Goal: Transaction & Acquisition: Purchase product/service

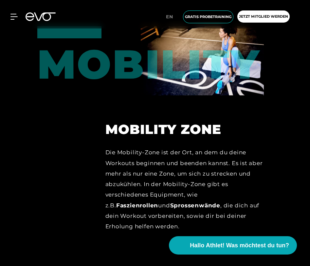
scroll to position [2510, 0]
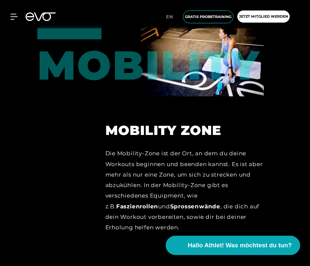
click at [243, 244] on span "Hallo Athlet! Was möchtest du tun?" at bounding box center [240, 244] width 104 height 9
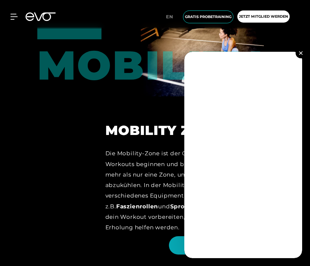
click at [300, 53] on img at bounding box center [301, 53] width 4 height 4
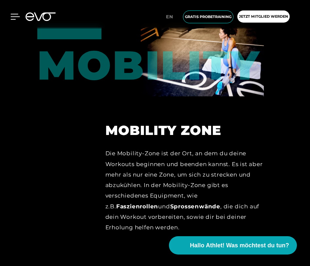
click at [15, 15] on icon at bounding box center [14, 17] width 9 height 6
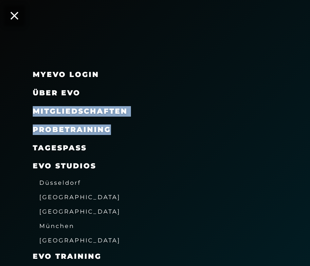
drag, startPoint x: 309, startPoint y: 98, endPoint x: 303, endPoint y: 124, distance: 26.4
click at [303, 124] on div "MyEVO Login Über EVO Mitgliedschaften Probetraining TAGESPASS EVO Studios [GEOG…" at bounding box center [155, 208] width 310 height 287
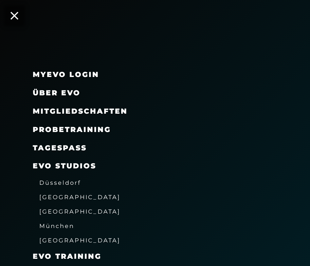
click at [280, 124] on div "Probetraining" at bounding box center [163, 129] width 261 height 18
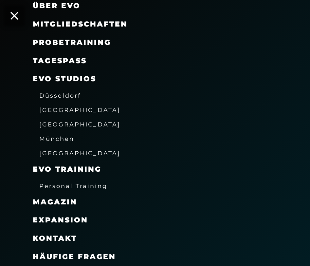
scroll to position [2549, 0]
click at [103, 254] on span "Häufige Fragen" at bounding box center [74, 256] width 83 height 9
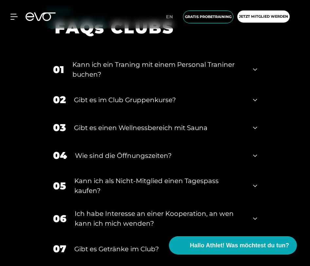
scroll to position [1086, 0]
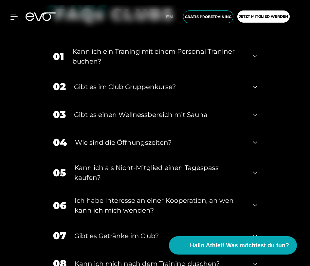
click at [253, 55] on icon at bounding box center [255, 56] width 4 height 2
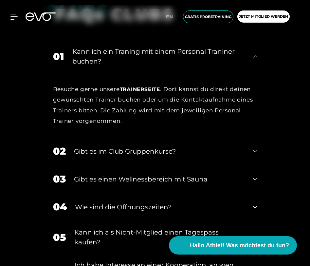
click at [253, 52] on icon at bounding box center [255, 56] width 4 height 8
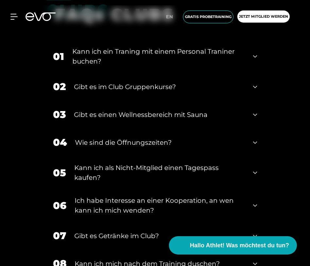
click at [255, 111] on icon at bounding box center [255, 115] width 4 height 8
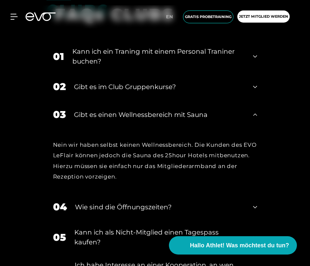
click at [255, 113] on icon at bounding box center [255, 114] width 4 height 2
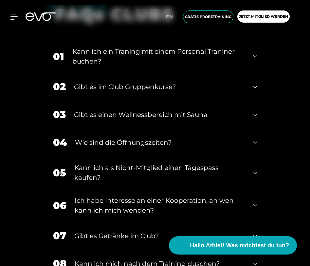
click at [255, 232] on icon at bounding box center [255, 236] width 4 height 8
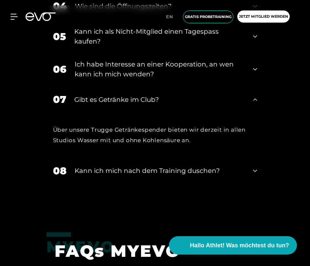
scroll to position [1230, 0]
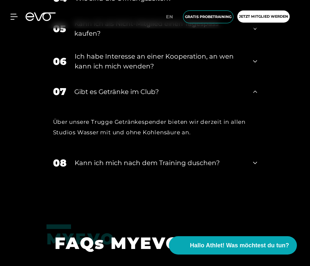
click at [254, 159] on icon at bounding box center [255, 163] width 4 height 8
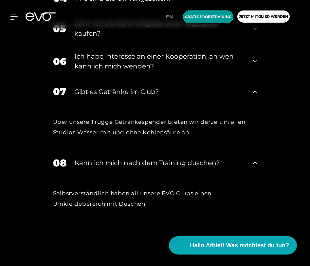
click at [205, 19] on span "Gratis Probetraining" at bounding box center [208, 17] width 46 height 6
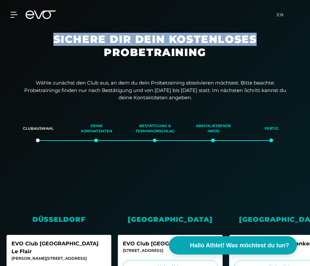
drag, startPoint x: 307, startPoint y: 29, endPoint x: 305, endPoint y: 43, distance: 13.9
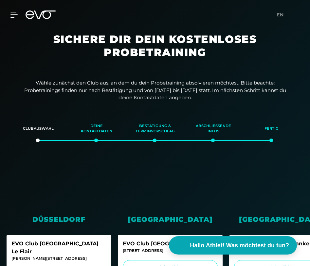
click at [164, 219] on div "[GEOGRAPHIC_DATA]" at bounding box center [170, 219] width 105 height 10
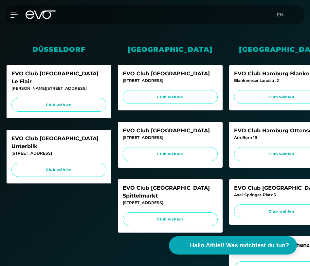
scroll to position [170, 0]
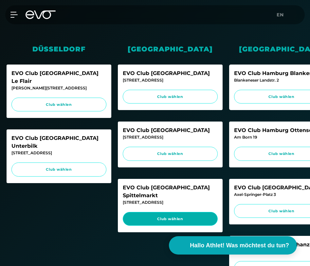
click at [177, 216] on span "Club wählen" at bounding box center [170, 219] width 82 height 6
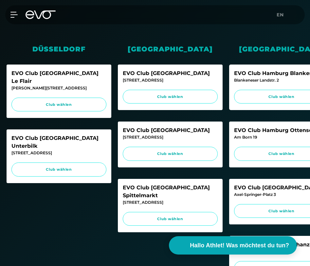
click at [9, 20] on div "MyEVO Login Über EVO Mitgliedschaften Probetraining TAGESPASS EVO Studios [GEOG…" at bounding box center [154, 14] width 307 height 19
click at [12, 15] on icon at bounding box center [14, 15] width 9 height 6
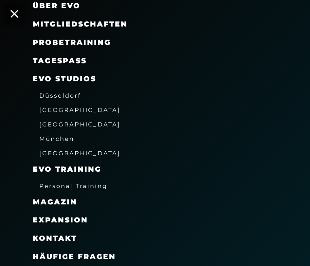
scroll to position [87, 0]
click at [71, 26] on span "Mitgliedschaften" at bounding box center [80, 24] width 95 height 9
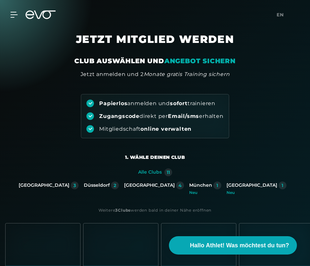
click at [293, 83] on div "Papierlos anmelden und sofort trainieren Zugangscode direkt per Email/sms erhal…" at bounding box center [155, 108] width 310 height 60
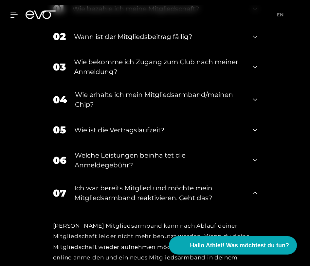
scroll to position [1151, 0]
click at [254, 65] on icon at bounding box center [255, 66] width 4 height 2
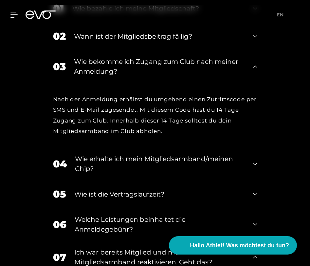
click at [255, 190] on icon at bounding box center [255, 194] width 4 height 8
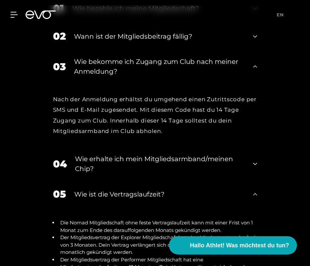
click at [303, 173] on div "FAQS MITGLIEDSCHAFT 01 Wie bezahle ich meine Mitgliedschaft? 02 [PERSON_NAME] i…" at bounding box center [155, 209] width 310 height 561
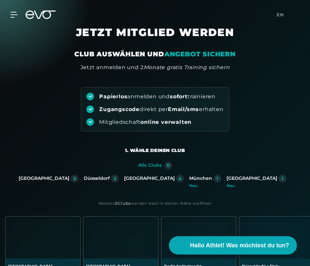
scroll to position [0, 0]
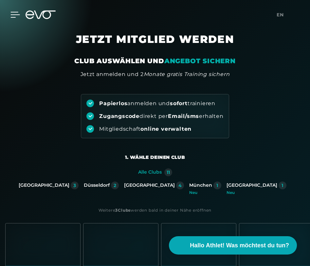
click at [14, 15] on icon at bounding box center [15, 14] width 9 height 5
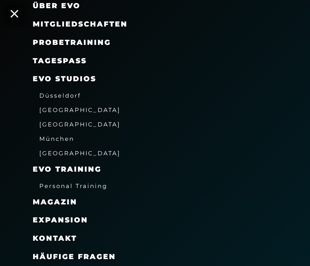
click at [51, 110] on span "[GEOGRAPHIC_DATA]" at bounding box center [79, 109] width 81 height 7
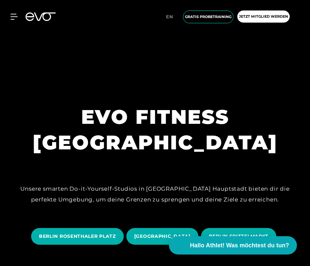
drag, startPoint x: 308, startPoint y: 24, endPoint x: 304, endPoint y: 44, distance: 21.0
click at [258, 233] on span "BERLIN SPITTELMARKT" at bounding box center [239, 236] width 60 height 7
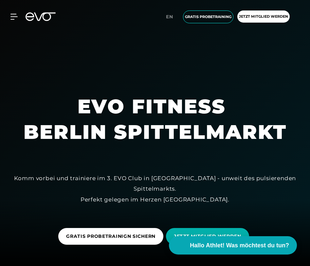
click at [290, 84] on div at bounding box center [155, 133] width 310 height 266
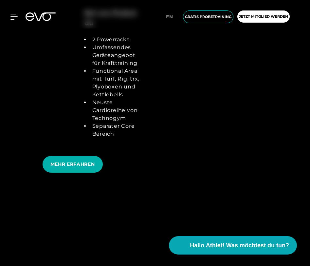
scroll to position [1465, 0]
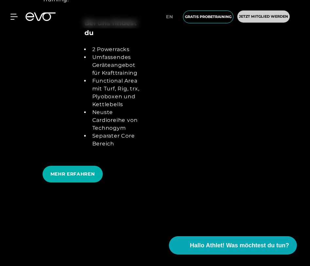
click at [270, 14] on span "Jetzt Mitglied werden" at bounding box center [263, 17] width 49 height 6
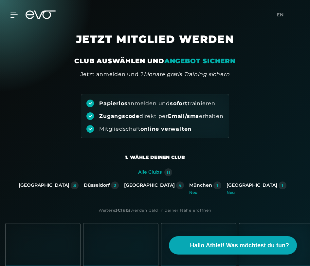
click at [78, 184] on div "Berlin 3" at bounding box center [49, 185] width 60 height 8
drag, startPoint x: 309, startPoint y: 40, endPoint x: 309, endPoint y: 50, distance: 9.8
click at [309, 49] on section "JETZT MITGLIED WERDEN CLUB AUSWÄHLEN UND ANGEBOT SICHERN Jetzt anmelden und 2 M…" at bounding box center [155, 55] width 310 height 45
click at [300, 74] on section "JETZT MITGLIED WERDEN CLUB AUSWÄHLEN UND ANGEBOT SICHERN Jetzt anmelden und 2 M…" at bounding box center [155, 55] width 310 height 45
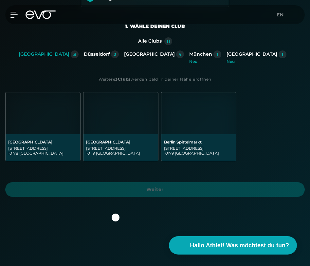
scroll to position [144, 0]
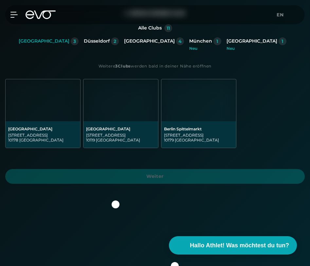
click at [208, 108] on img at bounding box center [198, 100] width 75 height 42
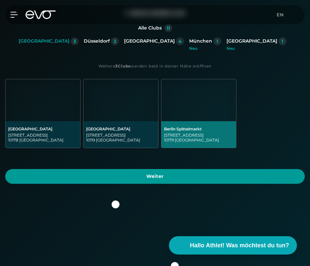
click at [185, 175] on span "Weiter" at bounding box center [155, 176] width 284 height 7
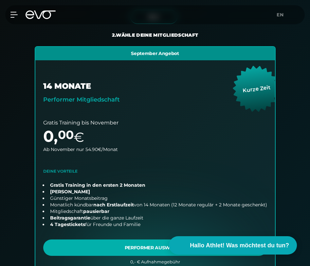
scroll to position [138, 0]
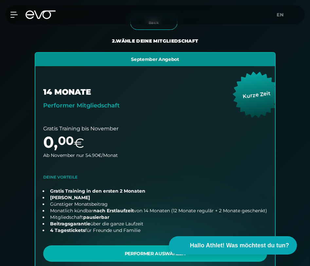
click at [295, 49] on div "Back Wähle deinen Club 2. Wähle deine Mitgliedschaft 3. Starte dein Training Al…" at bounding box center [155, 256] width 320 height 513
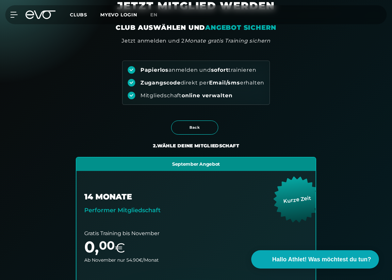
scroll to position [43, 0]
